Goal: Check status

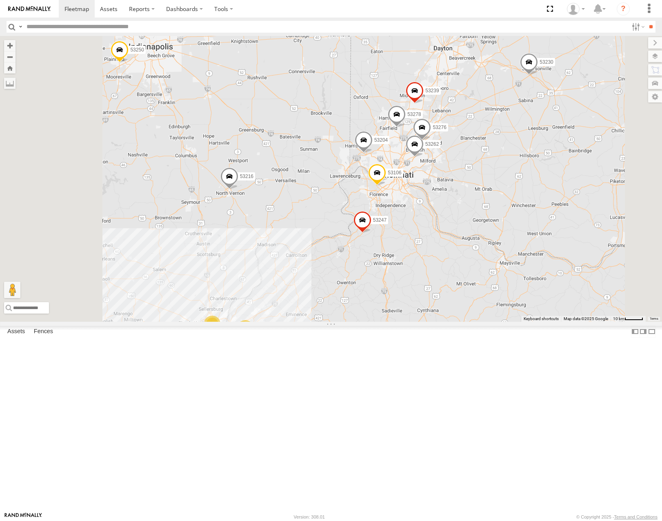
drag, startPoint x: 482, startPoint y: 427, endPoint x: 513, endPoint y: 334, distance: 98.1
click at [513, 321] on div "53221 53271 53216 53133 53253 53249 53230 53103 53207 53212 53228 53282 53136 5…" at bounding box center [331, 178] width 662 height 285
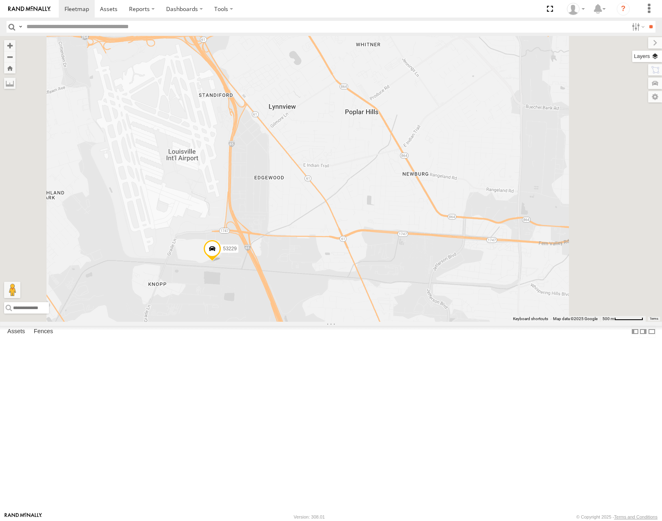
click at [656, 58] on label at bounding box center [647, 56] width 30 height 11
click at [0, 0] on span "Basemaps" at bounding box center [0, 0] width 0 height 0
click at [0, 0] on span "Satellite" at bounding box center [0, 0] width 0 height 0
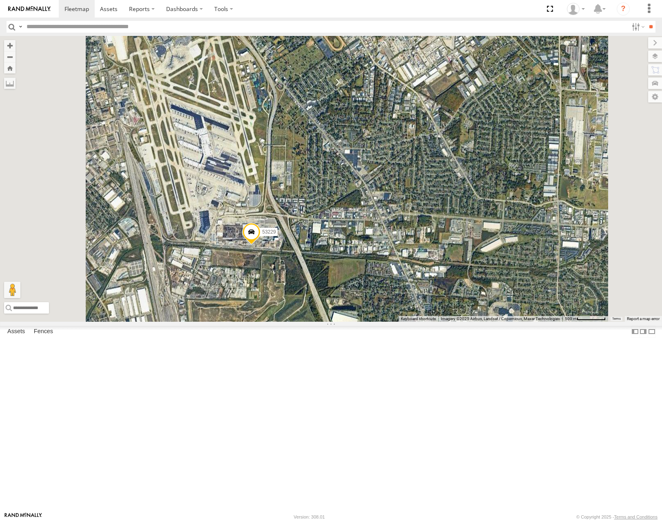
drag, startPoint x: 409, startPoint y: 317, endPoint x: 424, endPoint y: 313, distance: 15.1
click at [424, 313] on div "53221 53271 53216 53133 53253 53249 53230 53103 53207 53212 53228 53282 53136 5…" at bounding box center [331, 178] width 662 height 285
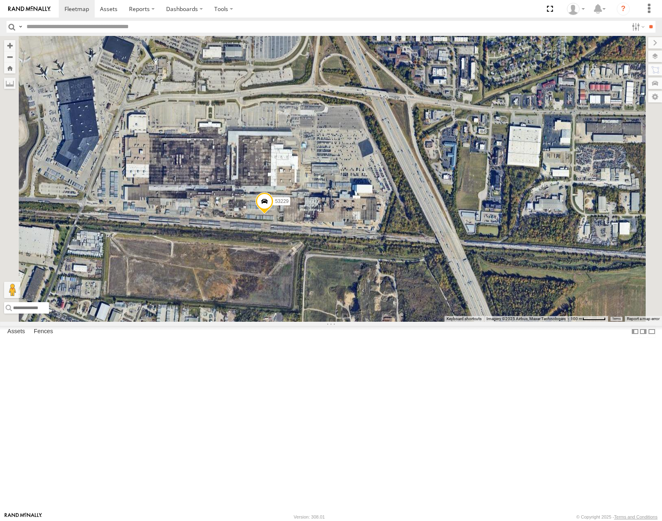
drag, startPoint x: 363, startPoint y: 363, endPoint x: 439, endPoint y: 340, distance: 79.4
click at [439, 321] on div "53221 53271 53216 53133 53253 53249 53230 53103 53207 53212 53228 53282 53136 5…" at bounding box center [331, 178] width 662 height 285
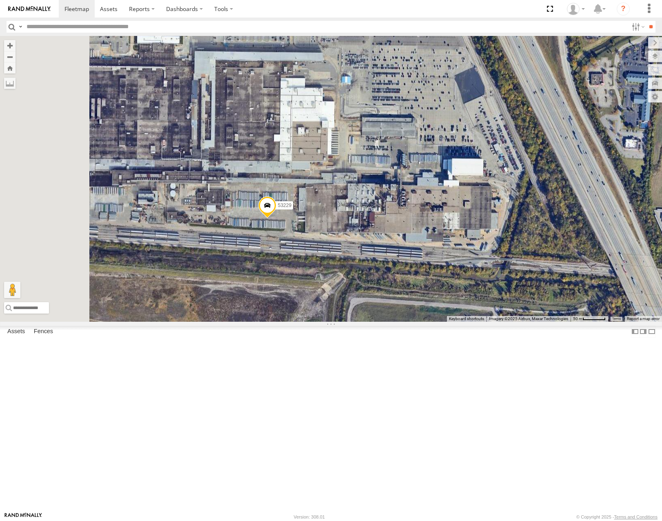
drag, startPoint x: 415, startPoint y: 358, endPoint x: 484, endPoint y: 391, distance: 76.7
click at [484, 321] on div "53221 53271 53216 53133 53253 53249 53230 53103 53207 53212 53228 53282 53136 5…" at bounding box center [331, 178] width 662 height 285
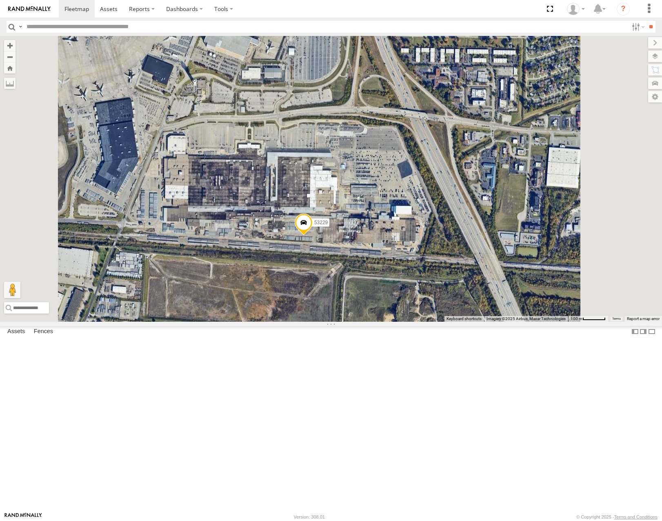
drag, startPoint x: 509, startPoint y: 431, endPoint x: 488, endPoint y: 405, distance: 33.7
click at [491, 321] on div "53221 53271 53216 53133 53253 53249 53230 53103 53207 53212 53228 53282 53136 5…" at bounding box center [331, 178] width 662 height 285
